Goal: Check status

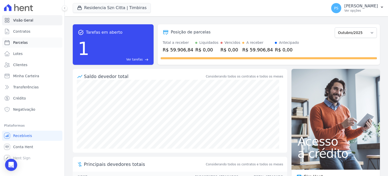
click at [23, 44] on span "Parcelas" at bounding box center [20, 42] width 15 height 5
select select
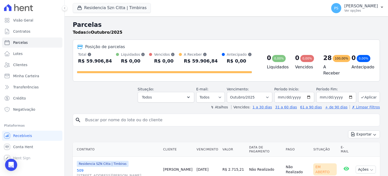
click at [132, 121] on input "search" at bounding box center [230, 120] width 296 height 10
type input "[PERSON_NAME]"
select select
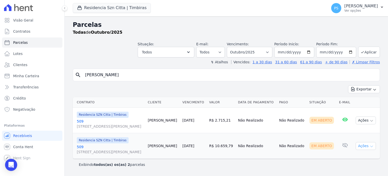
click at [373, 146] on icon "button" at bounding box center [372, 146] width 4 height 4
click at [353, 158] on link "Ver boleto" at bounding box center [364, 157] width 49 height 9
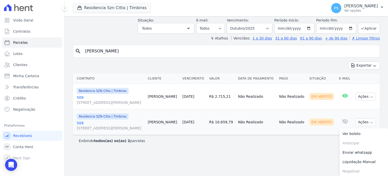
scroll to position [24, 0]
click at [315, 161] on main "Parcelas Todas de Outubro/2025 Situação: Agendado Em Aberto Pago Processando Ca…" at bounding box center [226, 95] width 323 height 159
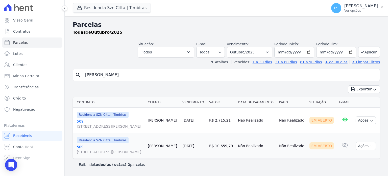
click at [267, 29] on h2 "Parcelas" at bounding box center [226, 24] width 307 height 9
click at [371, 145] on icon "button" at bounding box center [372, 146] width 4 height 4
click at [347, 158] on link "Ver boleto" at bounding box center [364, 157] width 49 height 9
